Goal: Information Seeking & Learning: Learn about a topic

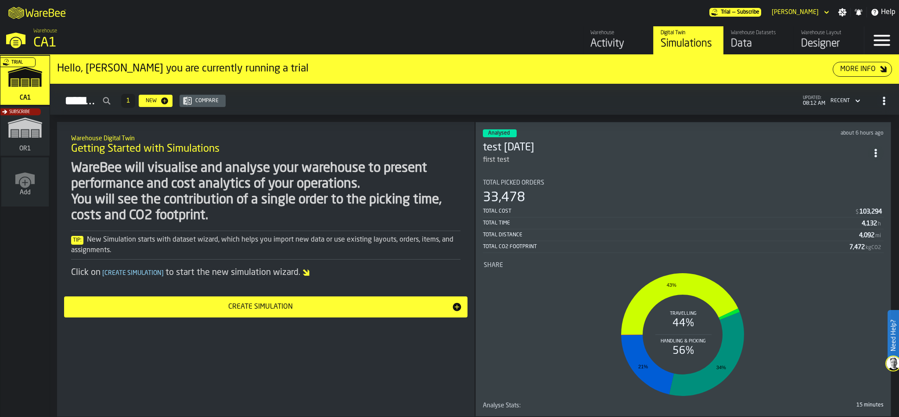
click at [694, 259] on li "Share Travelling 44% Handling & Picking 56% 43% 34% 21%" at bounding box center [683, 327] width 401 height 147
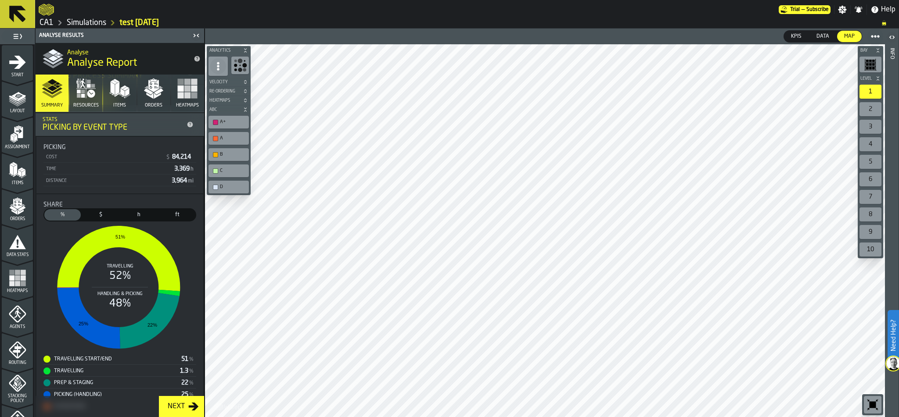
scroll to position [190, 0]
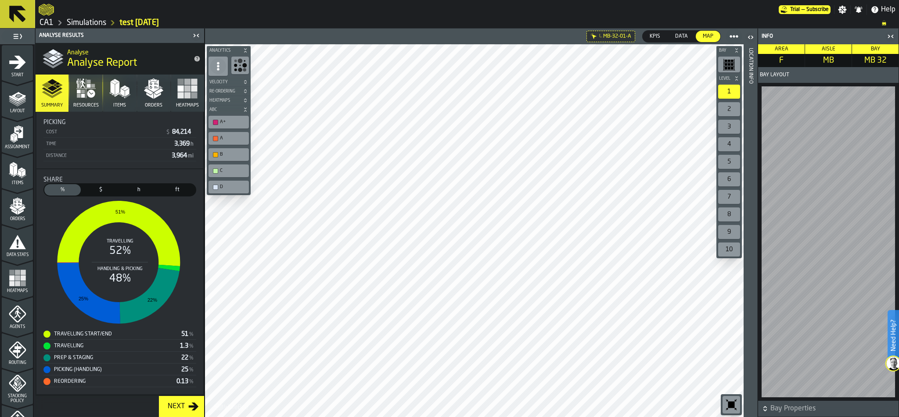
click at [751, 36] on icon "button-toggle-Open" at bounding box center [751, 37] width 2 height 3
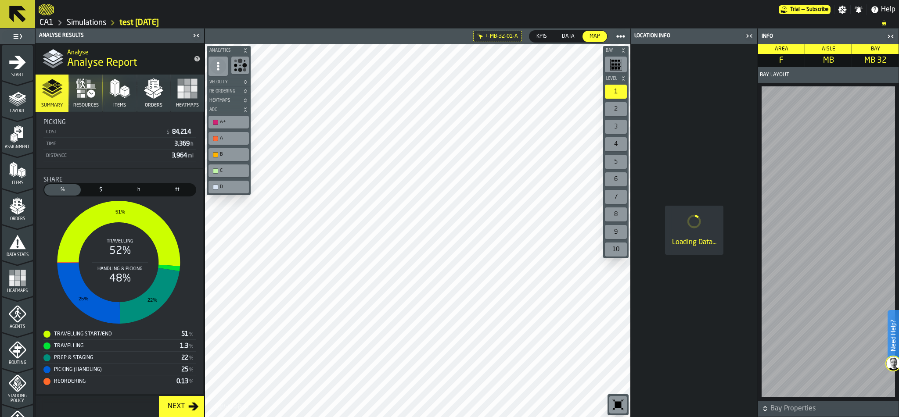
click at [751, 36] on icon "button-toggle-Close me" at bounding box center [749, 36] width 11 height 11
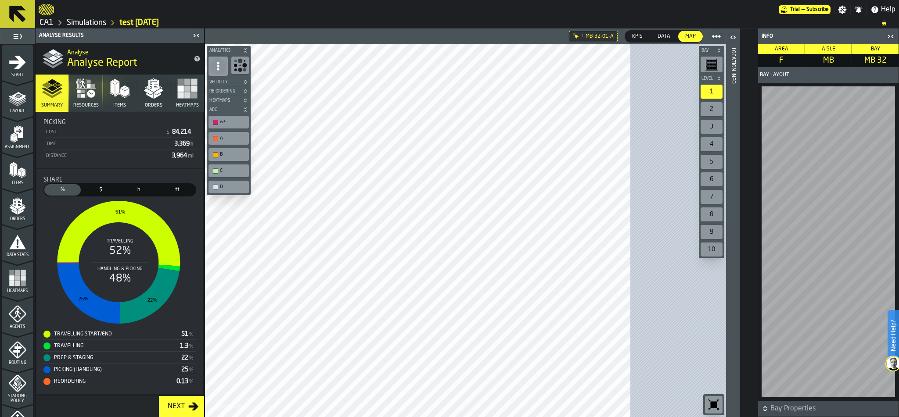
click at [735, 36] on icon "button-toggle-Open" at bounding box center [734, 37] width 2 height 3
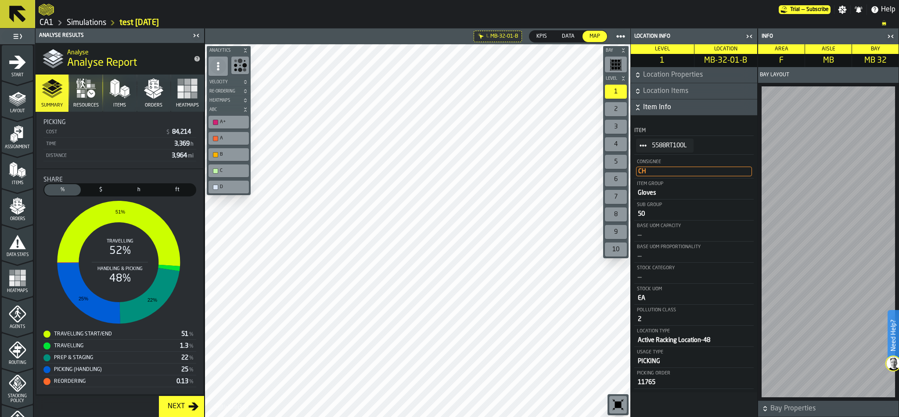
click at [662, 74] on span "Location Properties" at bounding box center [699, 75] width 112 height 11
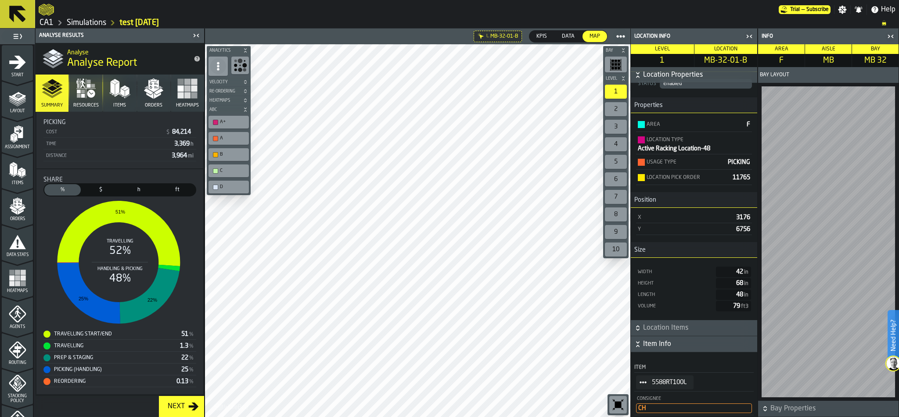
scroll to position [0, 0]
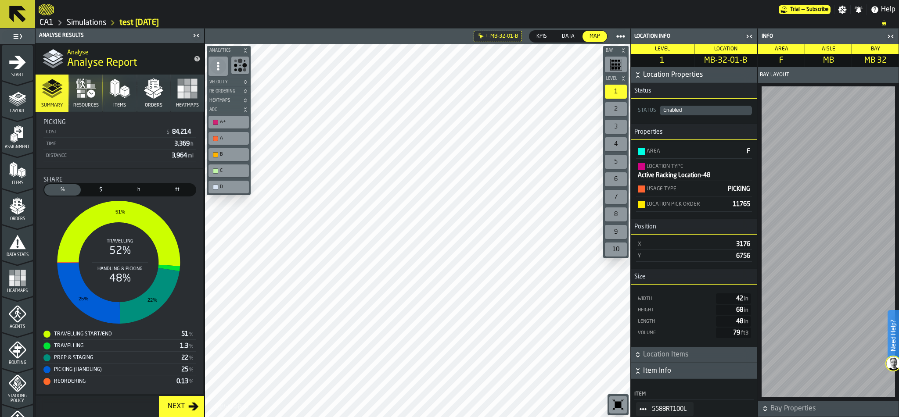
click at [673, 353] on span "Location Items" at bounding box center [699, 355] width 112 height 11
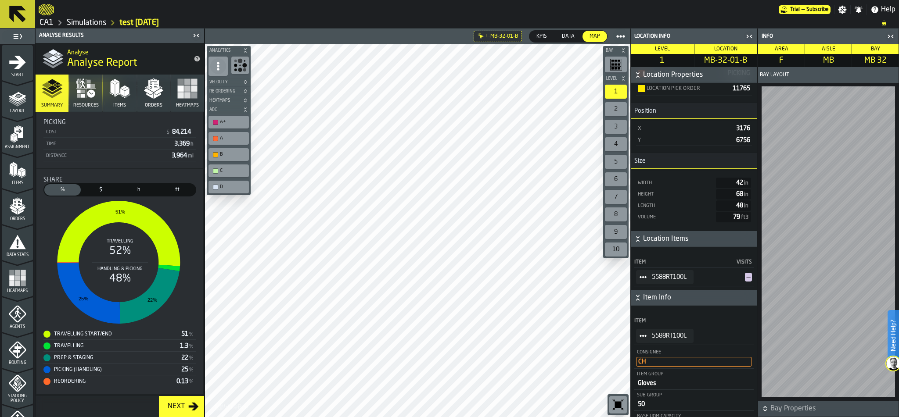
scroll to position [116, 0]
click at [750, 37] on icon "button-toggle-Close me" at bounding box center [749, 36] width 11 height 11
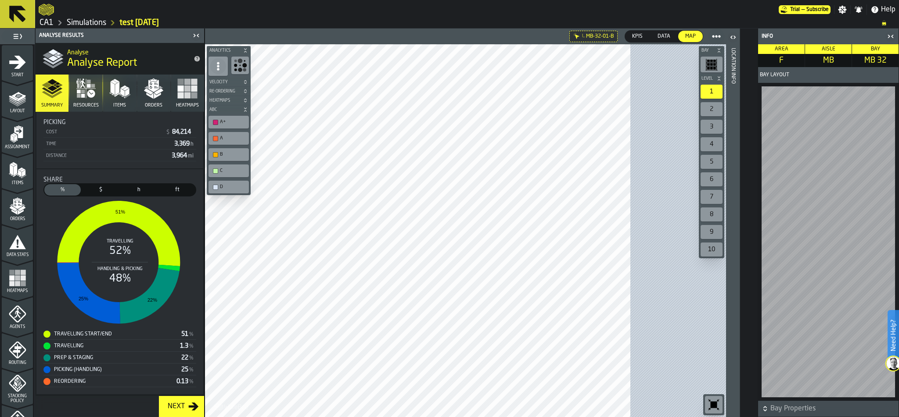
click at [750, 37] on div "Location Info" at bounding box center [797, 36] width 111 height 6
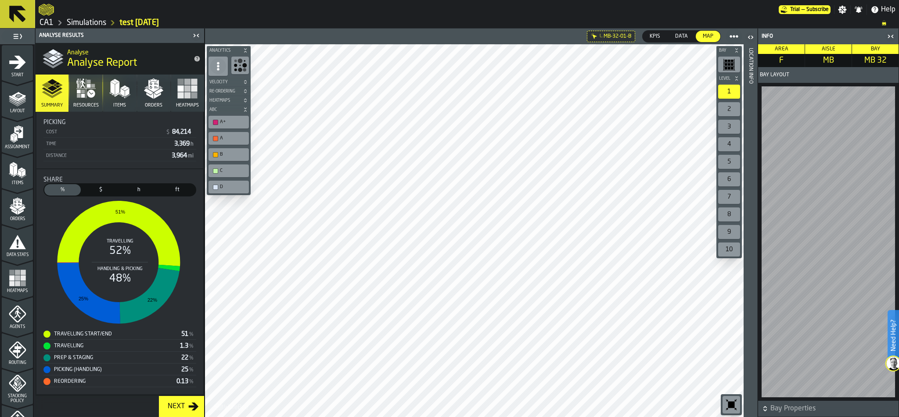
click at [767, 407] on icon "button-" at bounding box center [764, 409] width 9 height 9
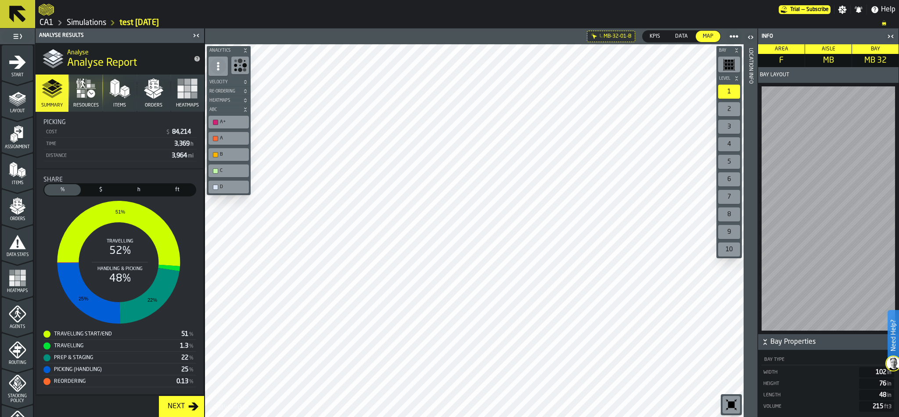
click at [766, 344] on icon "button-" at bounding box center [764, 344] width 3 height 2
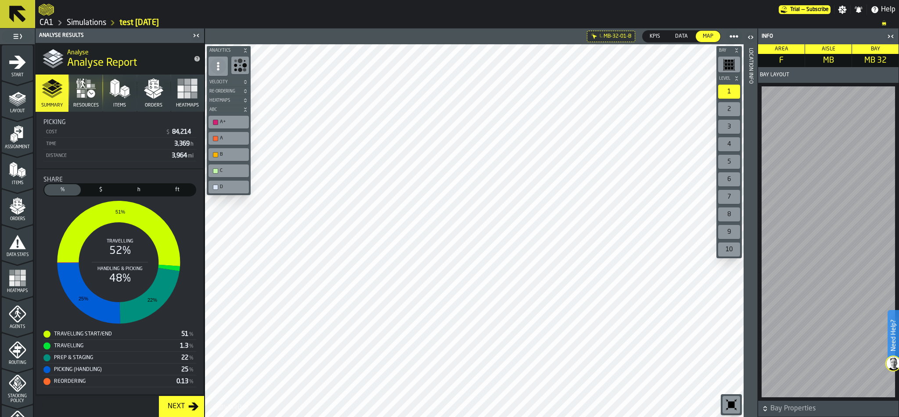
click at [893, 34] on icon "button-toggle-Close me" at bounding box center [890, 36] width 11 height 11
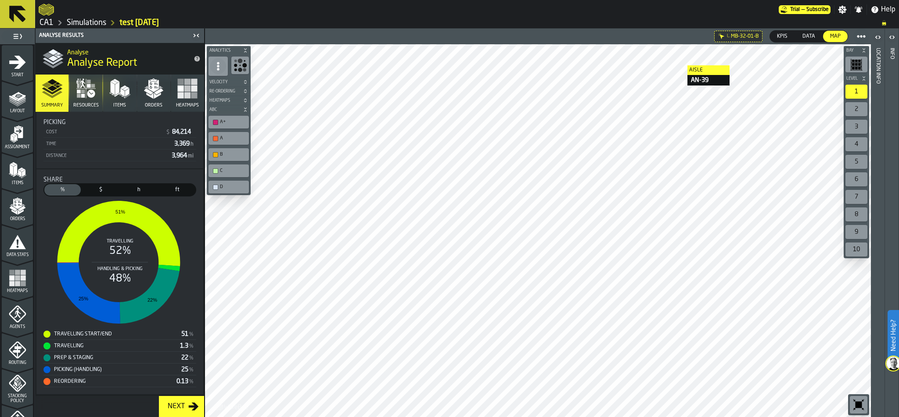
click at [704, 37] on div "L. MB-32-01-B KPIs KPIs Data Data Map Map Bay Level 1 2 3 4 5 6 7 8 9 10 M A K …" at bounding box center [537, 223] width 666 height 389
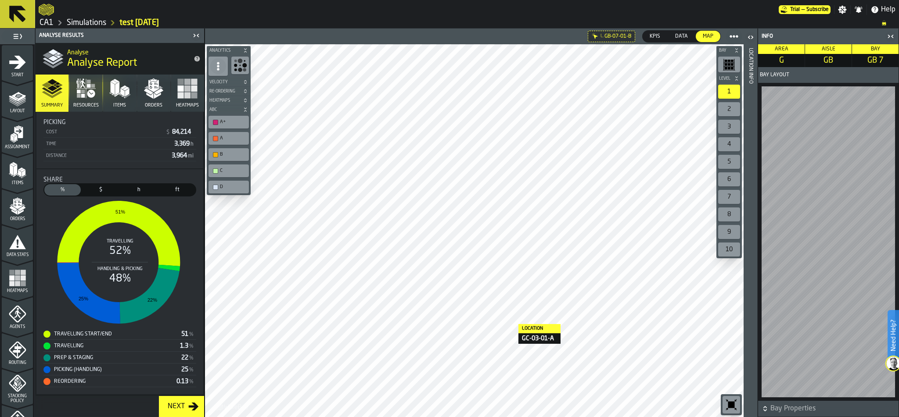
click at [887, 34] on icon "button-toggle-Close me" at bounding box center [890, 36] width 11 height 11
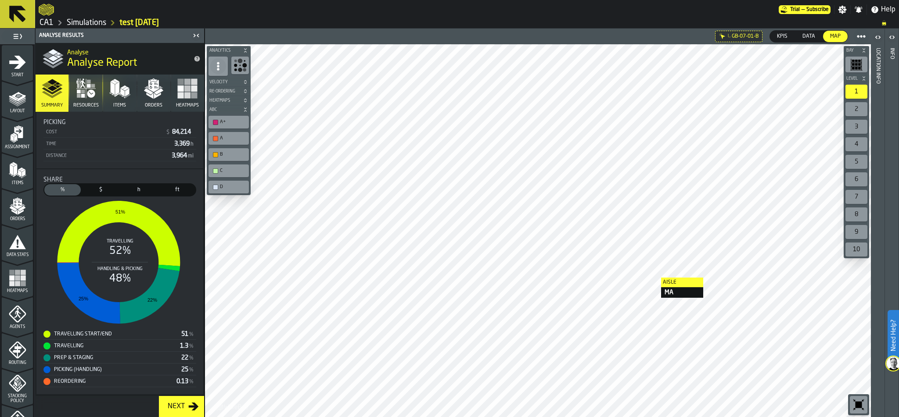
click at [180, 92] on icon "button" at bounding box center [187, 88] width 21 height 21
